Goal: Find specific page/section: Find specific page/section

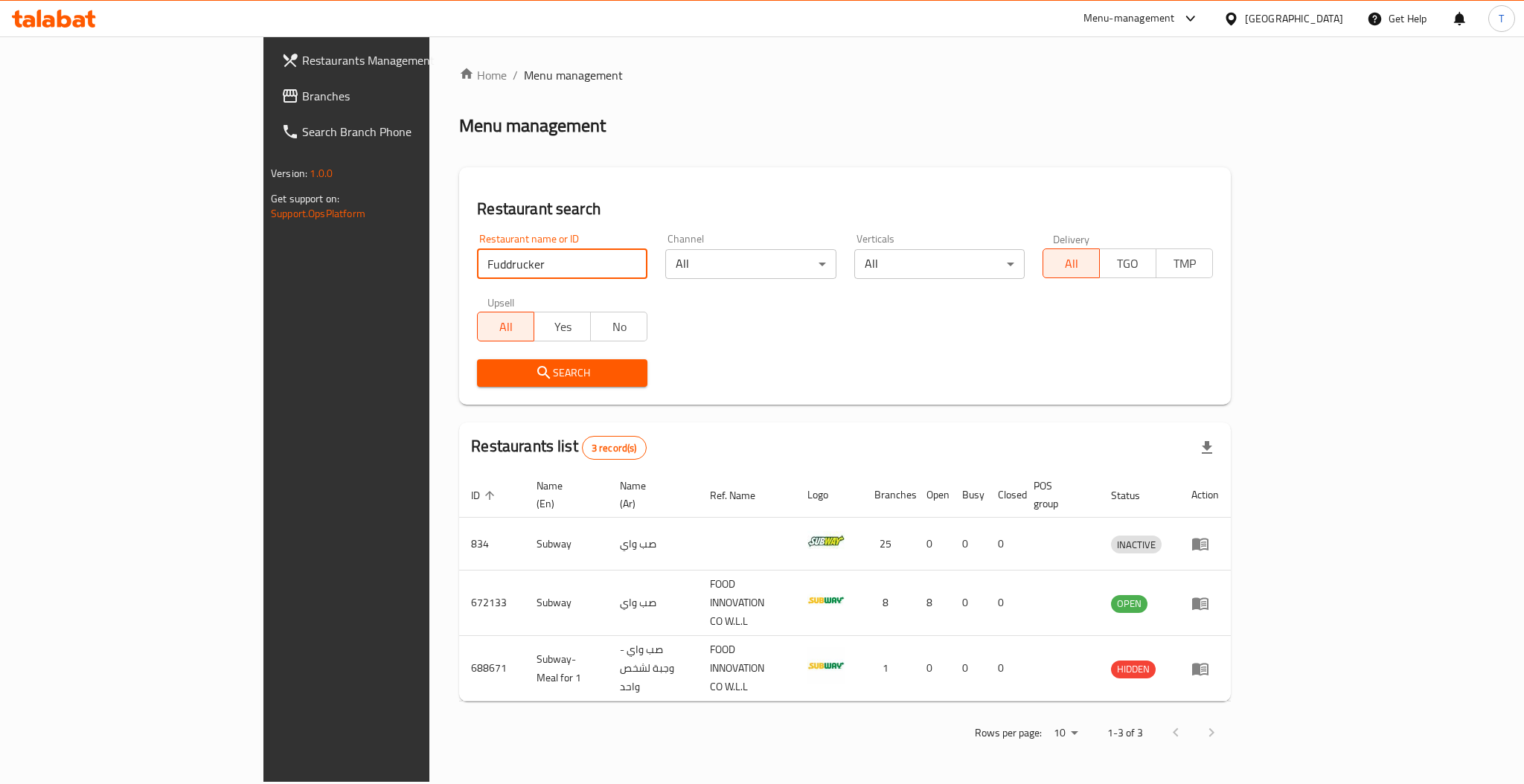
click button "Search" at bounding box center [562, 373] width 171 height 27
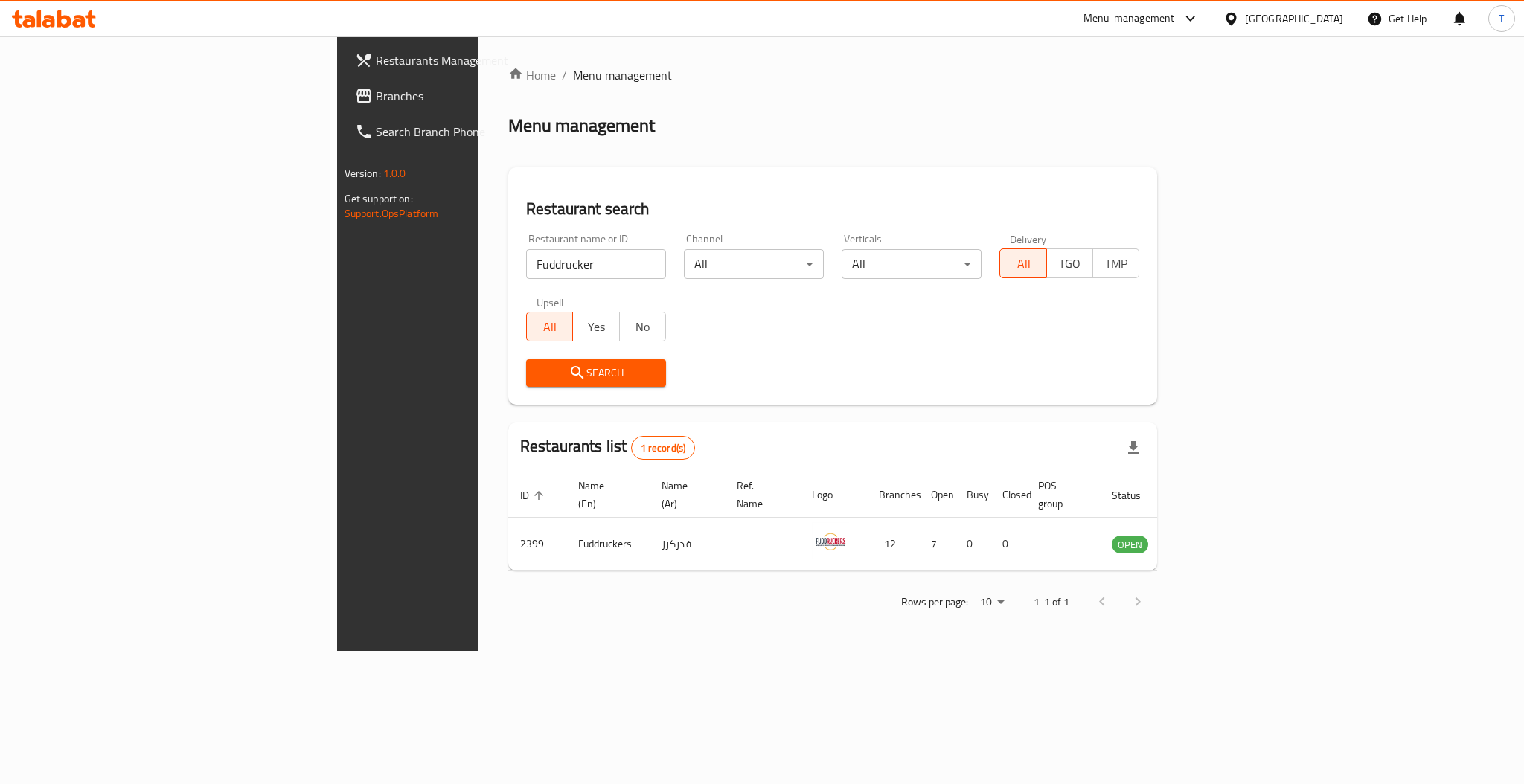
click at [857, 348] on div "Restaurant name or ID Fuddrucker Restaurant name or ID Channel All ​ Verticals …" at bounding box center [832, 309] width 631 height 171
click at [526, 265] on input "Fuddrucker" at bounding box center [595, 264] width 140 height 30
click at [526, 263] on input "Fuddrucker" at bounding box center [595, 264] width 140 height 30
type input "F"
click at [526, 263] on input "search" at bounding box center [595, 264] width 140 height 30
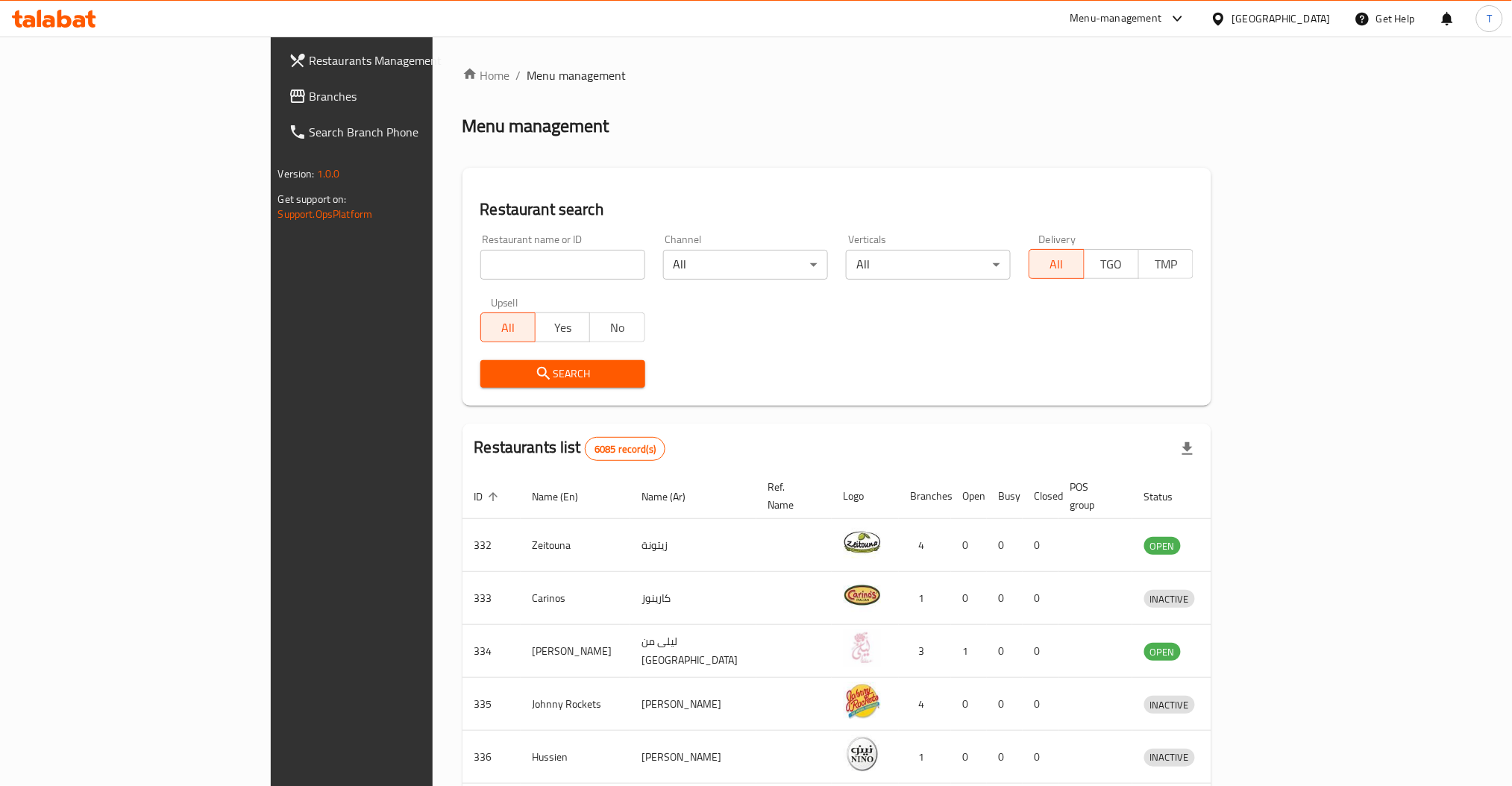
click at [480, 265] on input "search" at bounding box center [562, 264] width 165 height 30
click button "Search" at bounding box center [562, 374] width 165 height 27
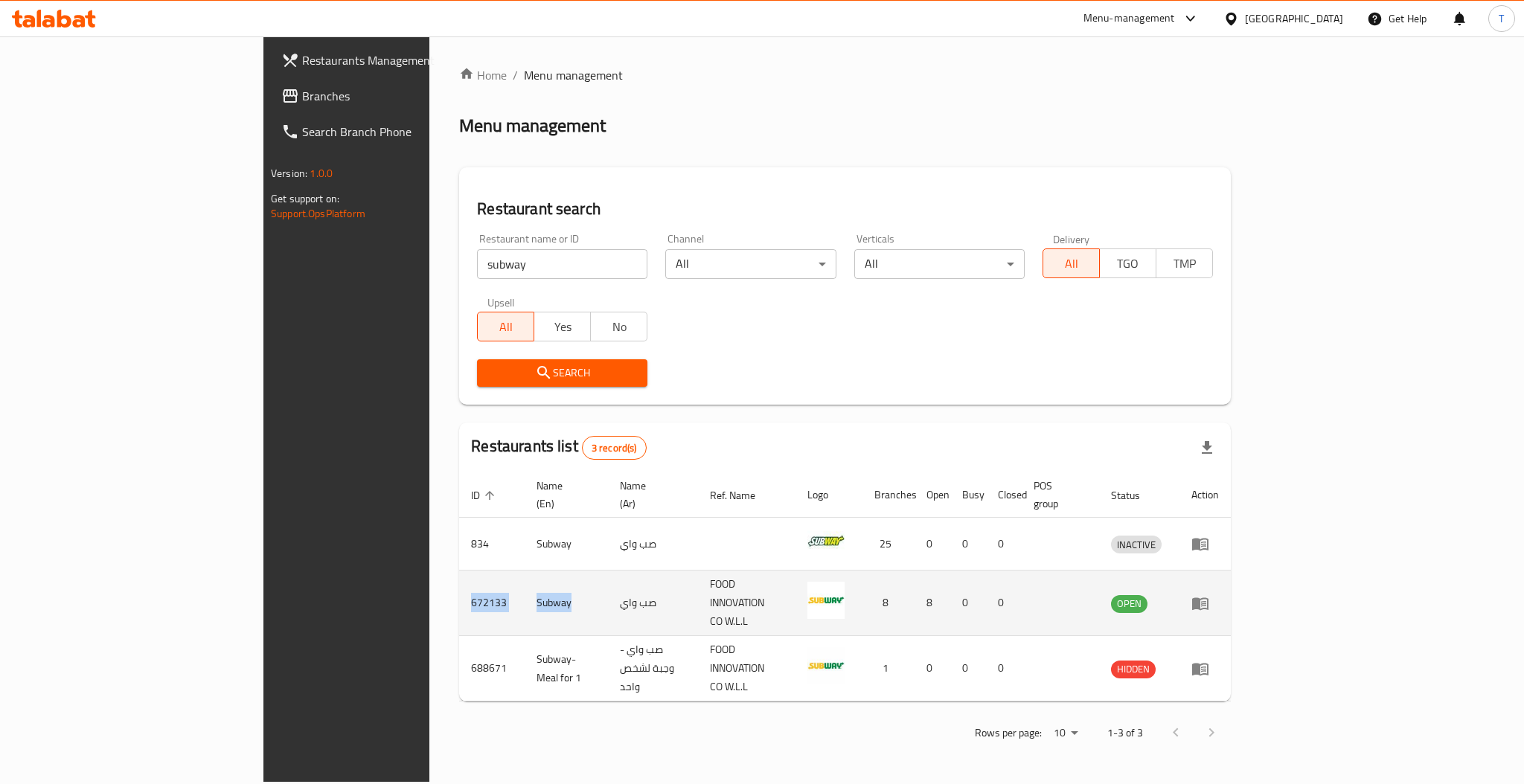
drag, startPoint x: 418, startPoint y: 579, endPoint x: 297, endPoint y: 588, distance: 121.3
click at [459, 588] on tr "672133 Subway صب واي FOOD INNOVATION CO W.L.L 8 8 0 0 OPEN" at bounding box center [844, 603] width 771 height 65
copy tr "672133 Subway"
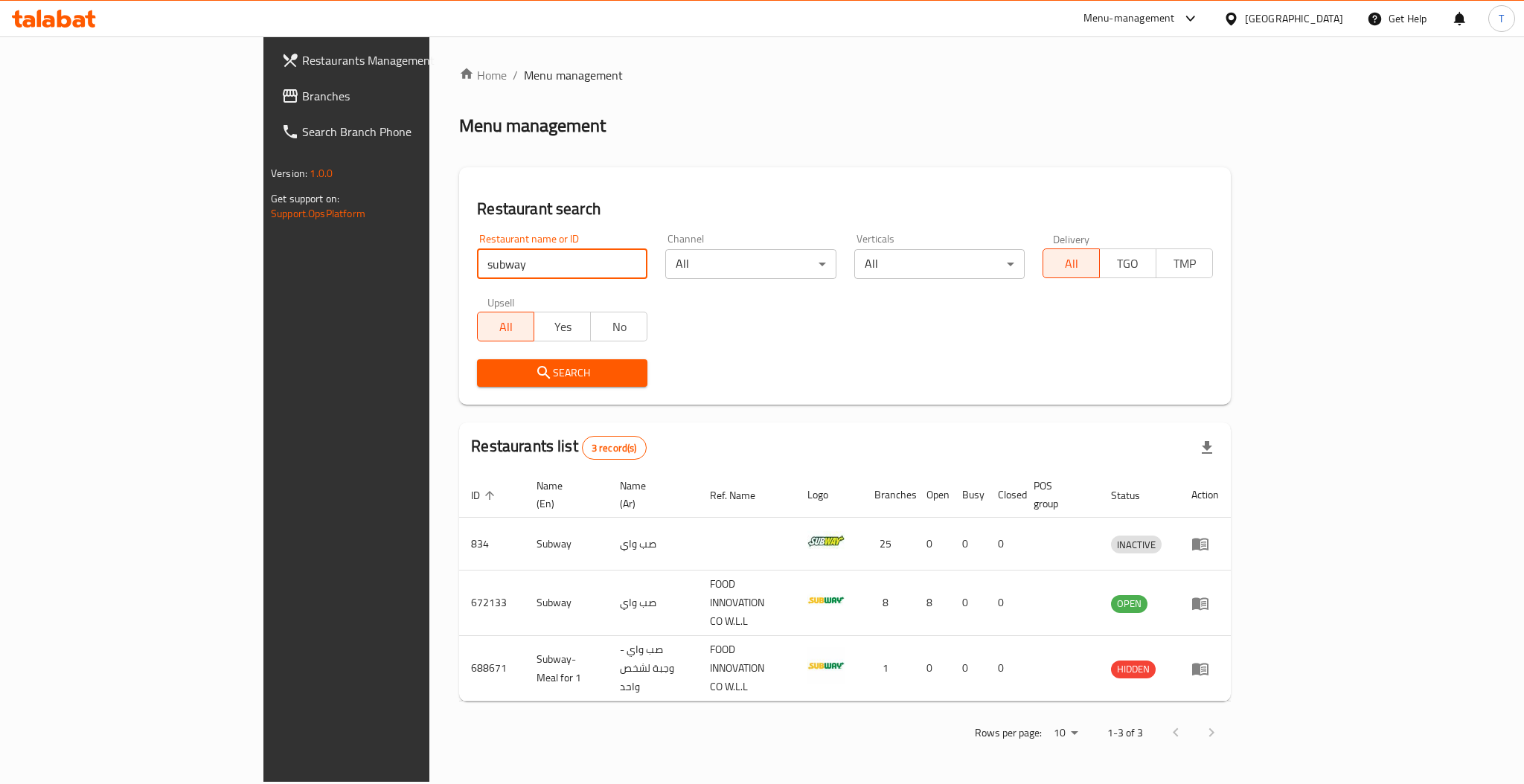
drag, startPoint x: 369, startPoint y: 250, endPoint x: 268, endPoint y: 266, distance: 102.3
click at [429, 266] on div "Home / Menu management Menu management Restaurant search Restaurant name or ID …" at bounding box center [844, 409] width 831 height 745
click button "Search" at bounding box center [562, 373] width 171 height 27
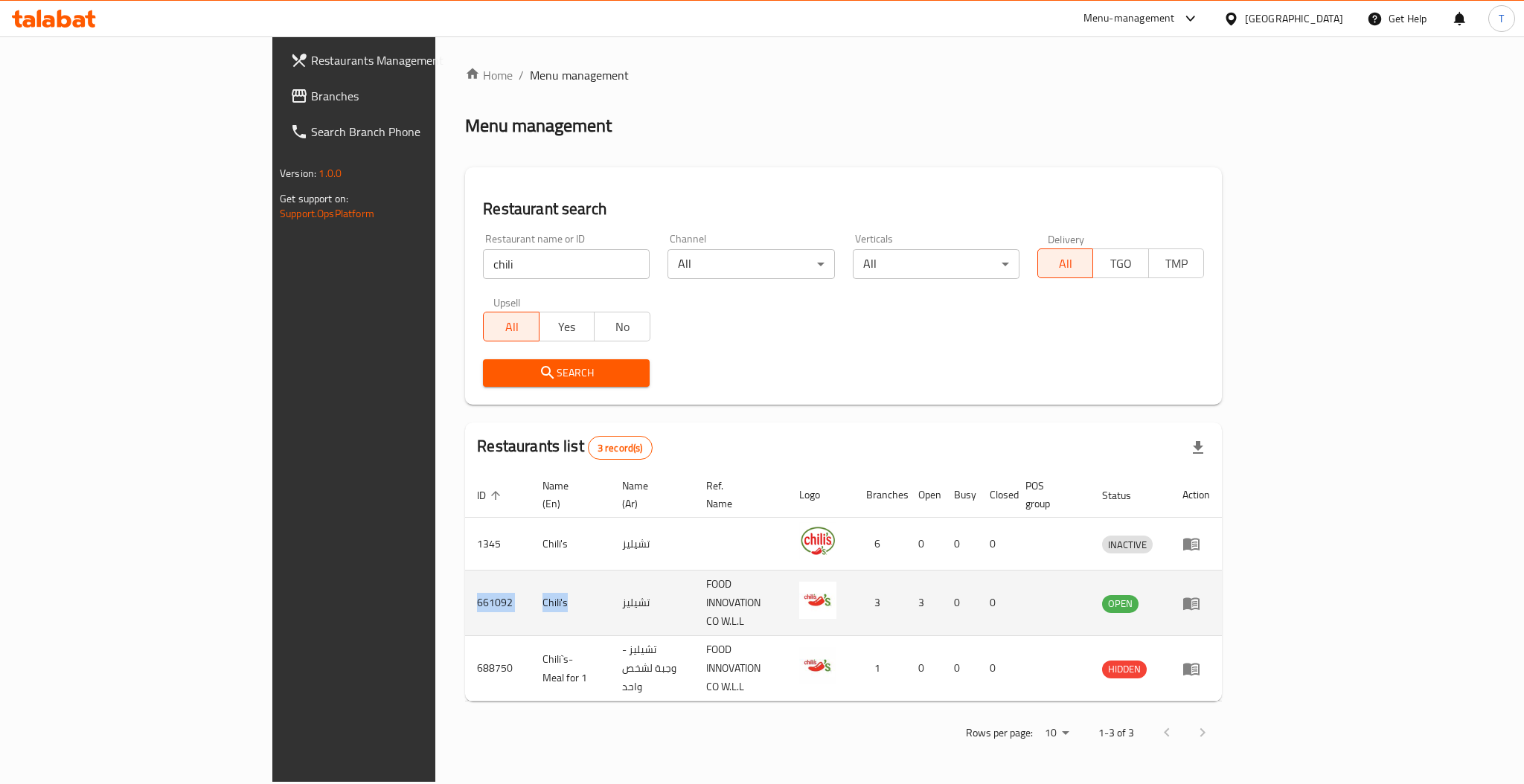
drag, startPoint x: 384, startPoint y: 589, endPoint x: 288, endPoint y: 583, distance: 96.2
click at [465, 583] on tr "661092 Chili's تشيليز FOOD INNOVATION CO W.L.L 3 3 0 0 OPEN" at bounding box center [843, 603] width 756 height 65
copy tr "661092 Chili's"
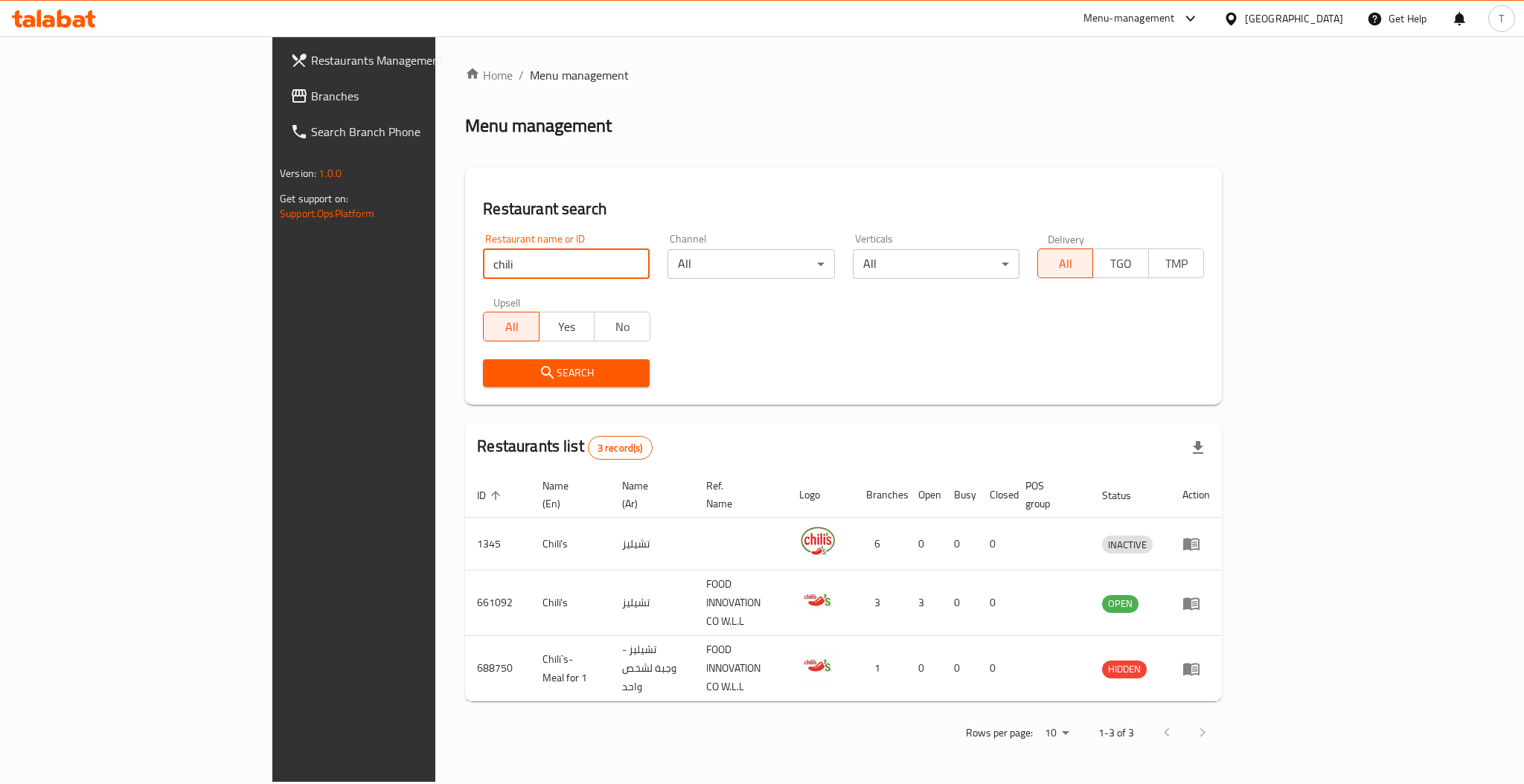
drag, startPoint x: 338, startPoint y: 258, endPoint x: 257, endPoint y: 265, distance: 81.3
click at [435, 265] on div "Home / Menu management Menu management Restaurant search Restaurant name or ID …" at bounding box center [843, 409] width 816 height 745
type input "It's Just Wings"
click button "Search" at bounding box center [565, 373] width 166 height 27
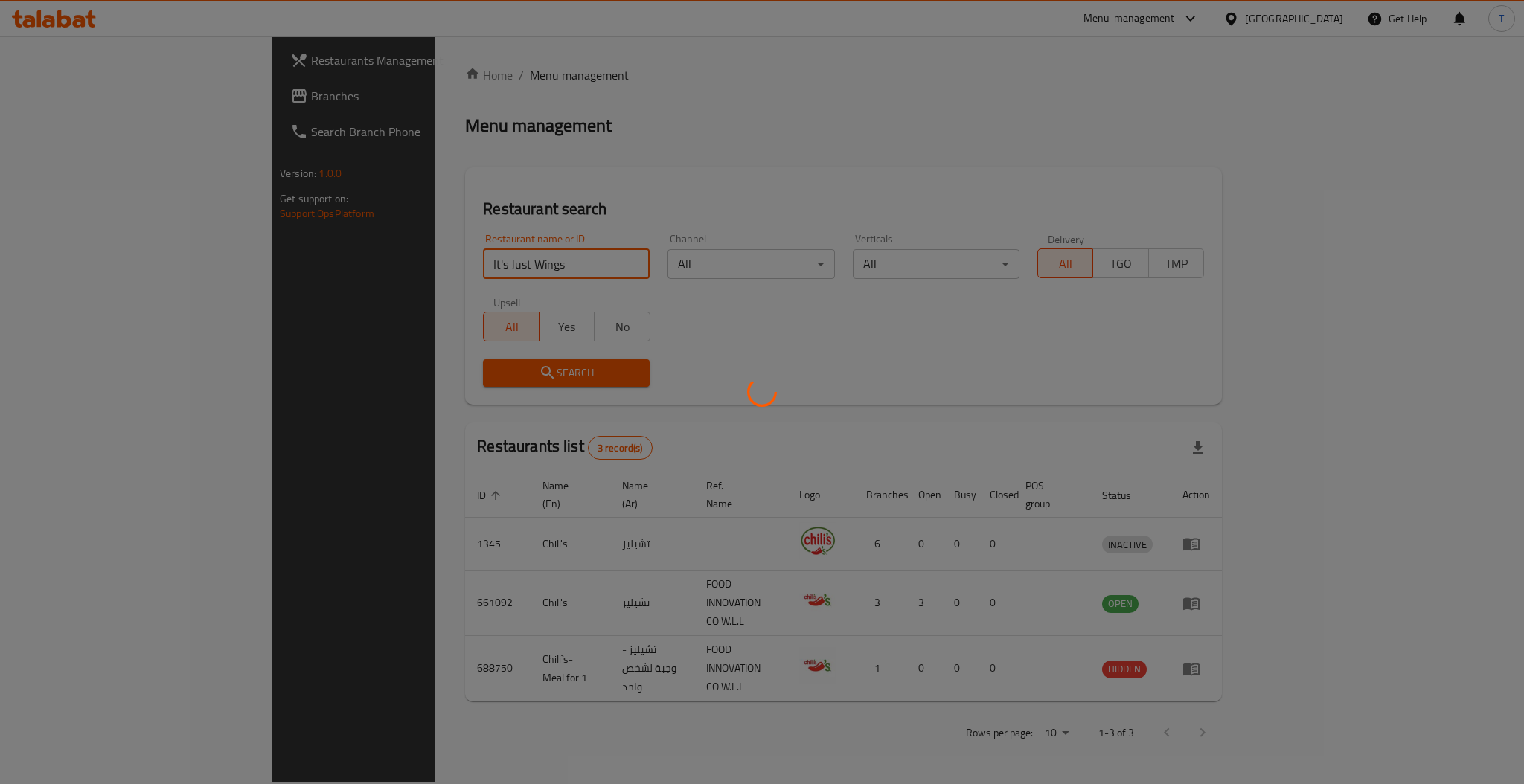
click button "Search" at bounding box center [565, 373] width 166 height 27
click at [582, 171] on div at bounding box center [762, 392] width 1524 height 784
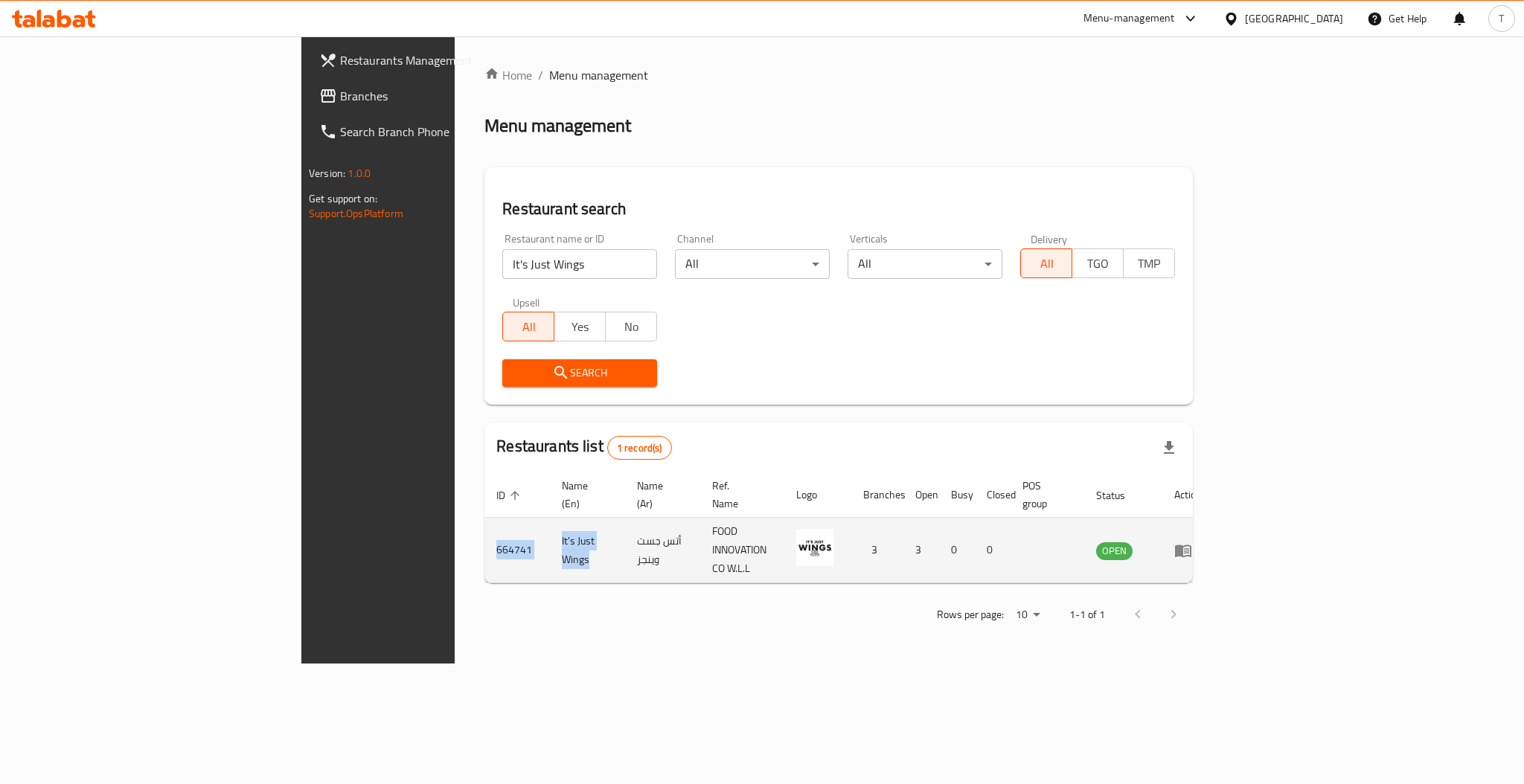
drag, startPoint x: 431, startPoint y: 525, endPoint x: 292, endPoint y: 532, distance: 139.2
click at [485, 532] on tr "664741 It's Just Wings أتس جست وينجز FOOD INNOVATION CO W.L.L 3 3 0 0 OPEN" at bounding box center [849, 550] width 729 height 65
copy tr "664741 It's Just Wings"
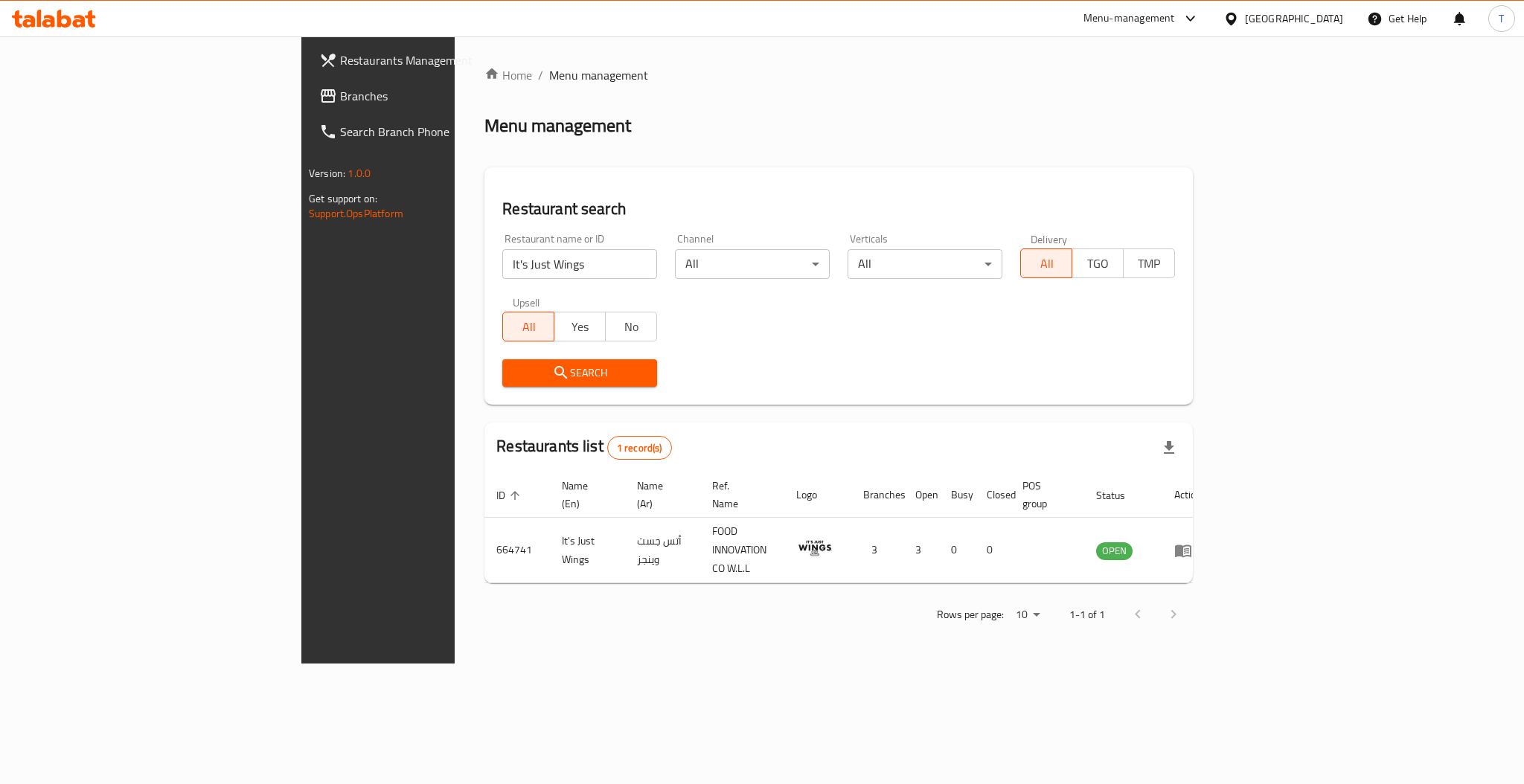
click at [455, 664] on div "Home / Menu management Menu management Restaurant search Restaurant name or ID …" at bounding box center [838, 349] width 768 height 627
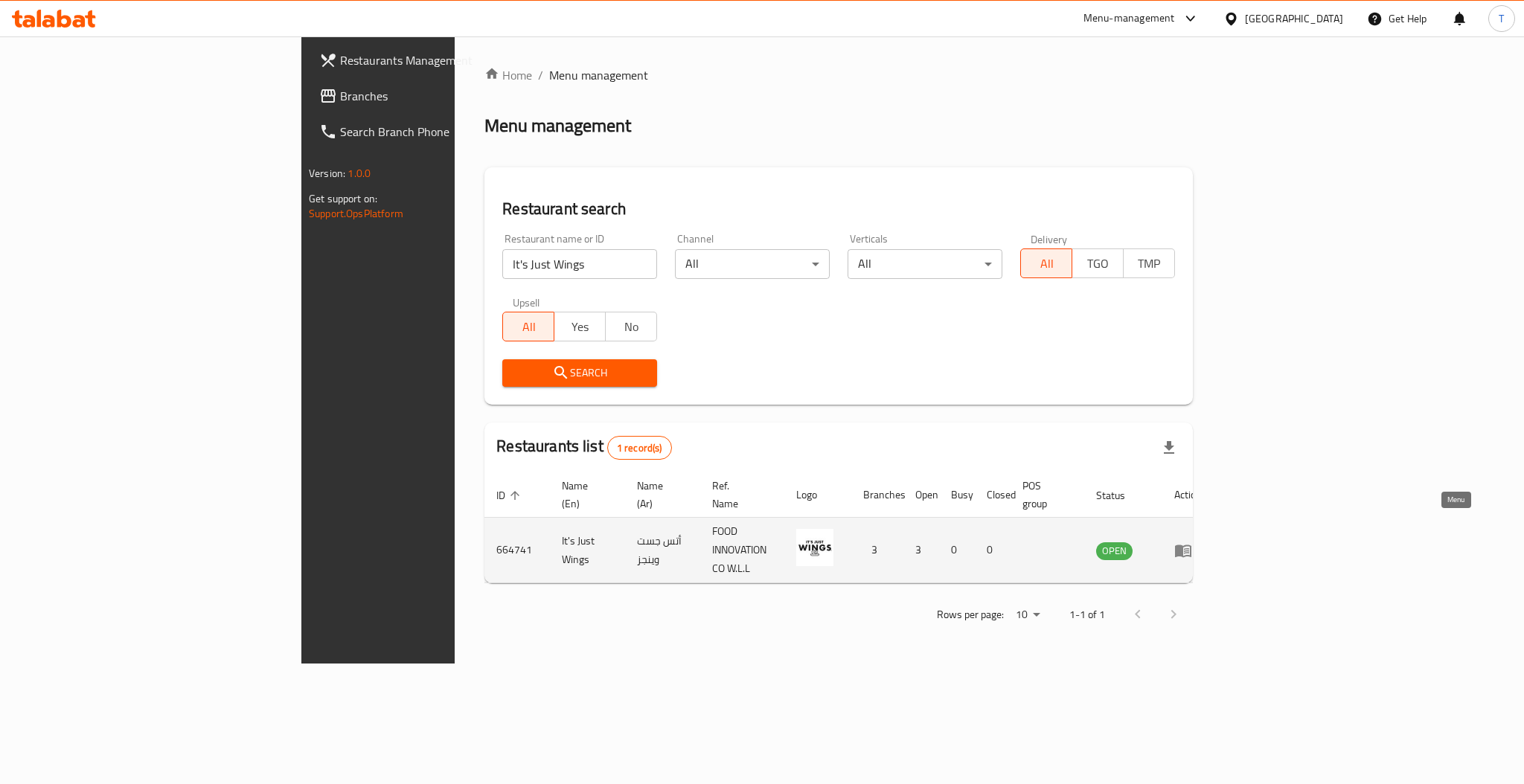
click at [1192, 541] on icon "enhanced table" at bounding box center [1183, 550] width 18 height 18
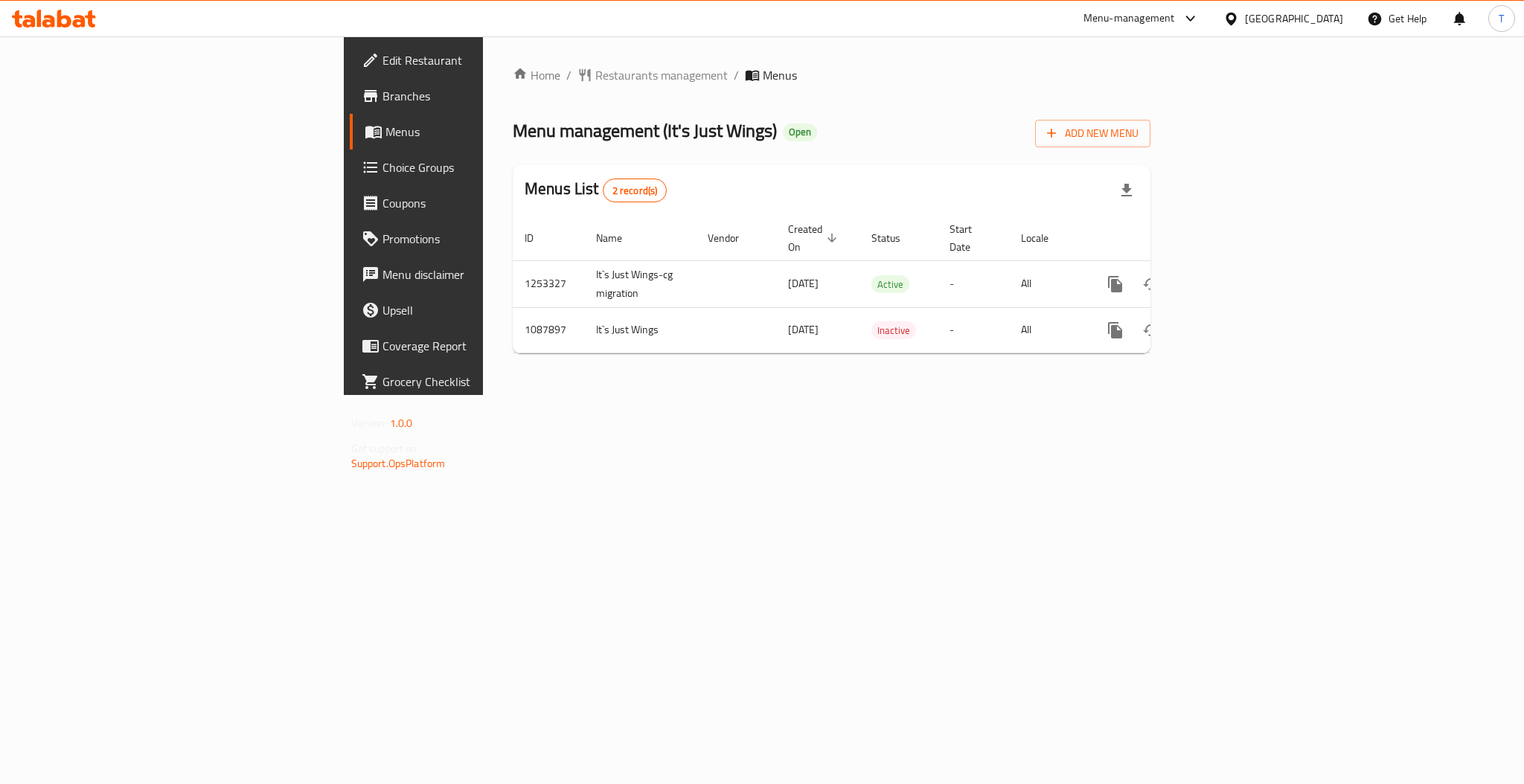
click at [383, 69] on span "Edit Restaurant" at bounding box center [485, 60] width 204 height 18
